Goal: Use online tool/utility

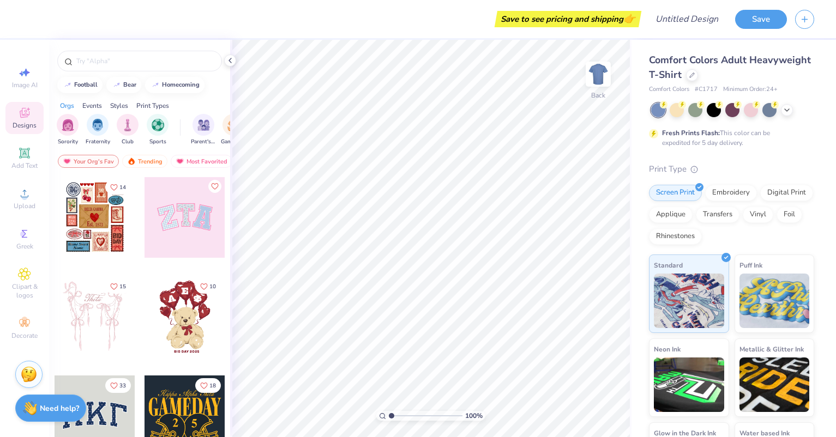
click at [184, 404] on div at bounding box center [185, 416] width 81 height 81
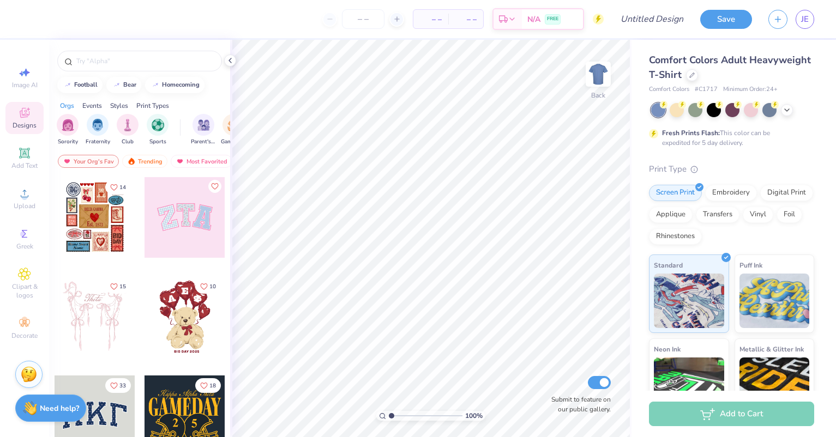
click at [184, 416] on div at bounding box center [185, 416] width 81 height 81
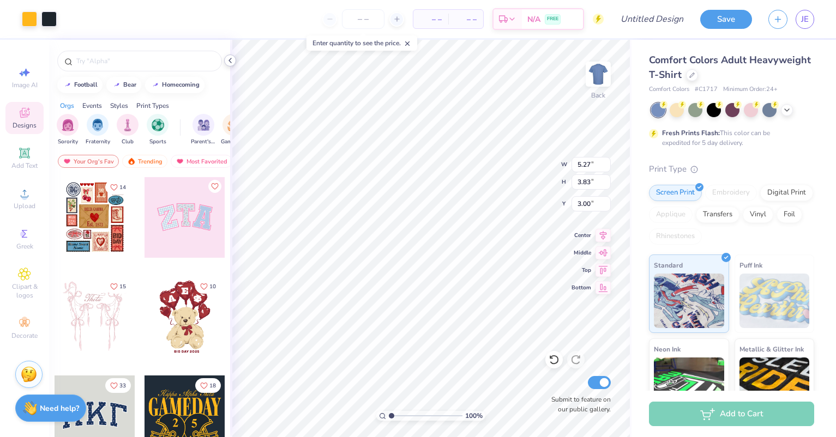
click at [230, 57] on icon at bounding box center [230, 60] width 9 height 9
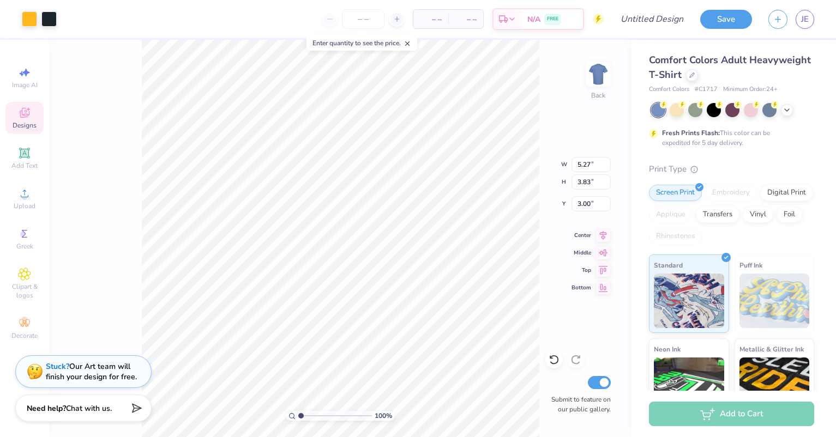
type input "7.86"
type input "5.72"
click at [27, 19] on div at bounding box center [29, 17] width 15 height 15
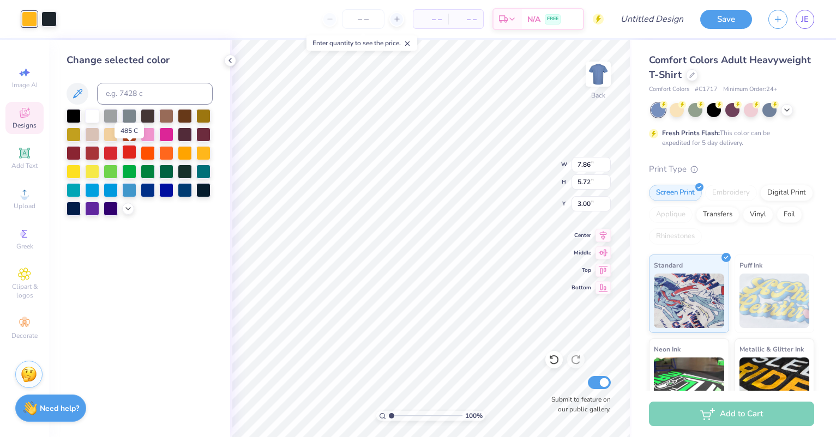
click at [128, 151] on div at bounding box center [129, 152] width 14 height 14
drag, startPoint x: 591, startPoint y: 164, endPoint x: 573, endPoint y: 165, distance: 18.0
click at [573, 165] on input "7.86" at bounding box center [591, 164] width 39 height 15
type input "8.93"
type input "6.49"
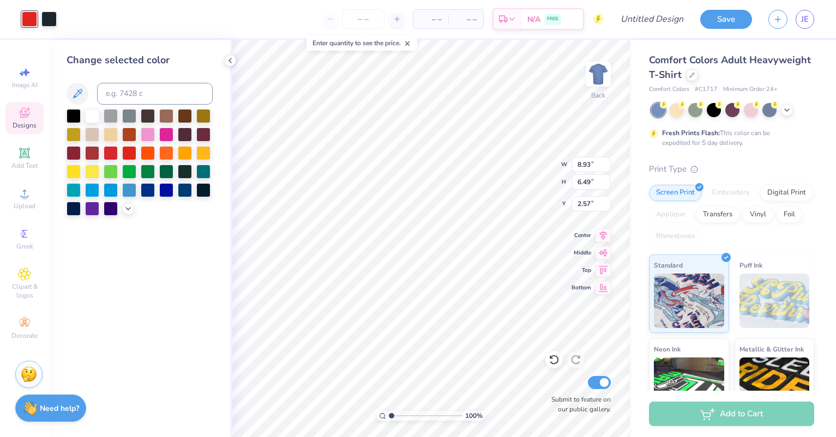
type input "3.00"
